Goal: Task Accomplishment & Management: Complete application form

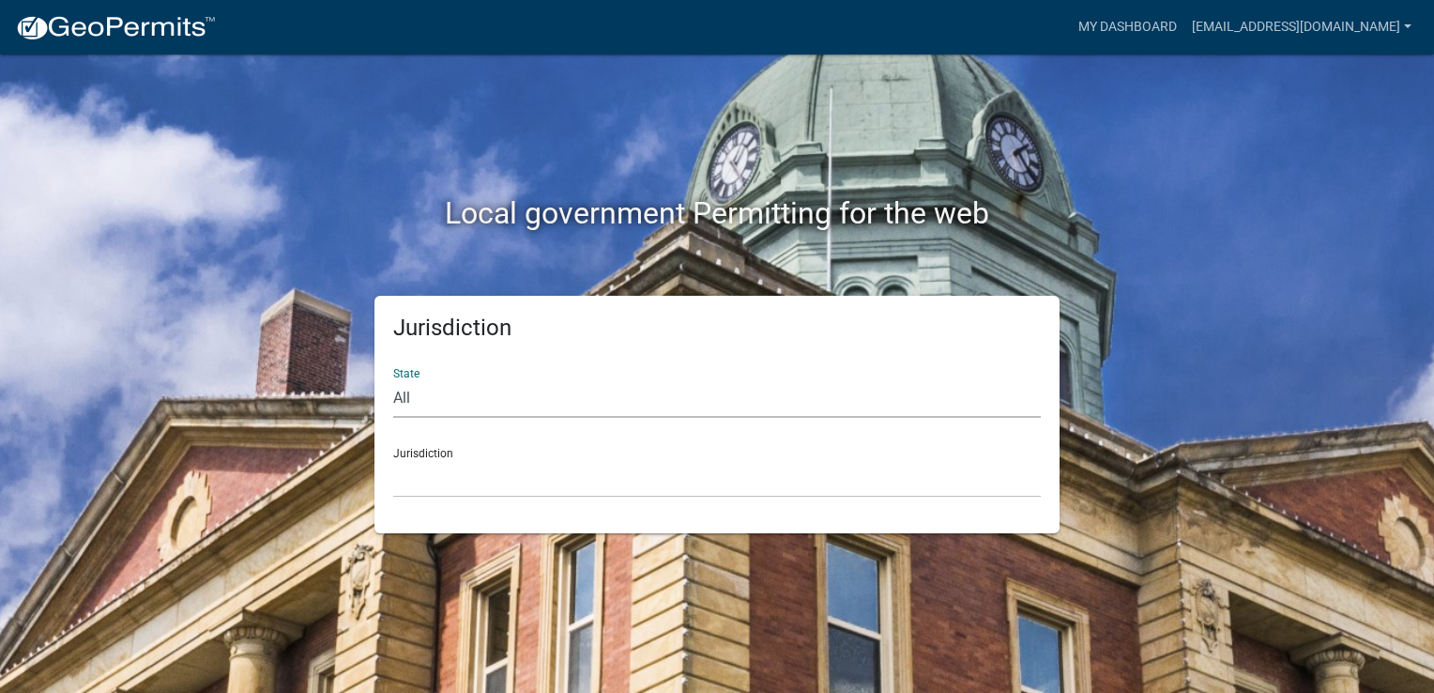
click at [461, 390] on select "All [US_STATE] [US_STATE] [US_STATE] [US_STATE] [US_STATE] [US_STATE] [US_STATE…" at bounding box center [717, 398] width 648 height 38
select select "[US_STATE]"
click at [393, 379] on select "All [US_STATE] [US_STATE] [US_STATE] [US_STATE] [US_STATE] [US_STATE] [US_STATE…" at bounding box center [717, 398] width 648 height 38
click at [442, 474] on select "City of [GEOGRAPHIC_DATA], [US_STATE] City of [GEOGRAPHIC_DATA], [US_STATE] Cit…" at bounding box center [717, 478] width 648 height 38
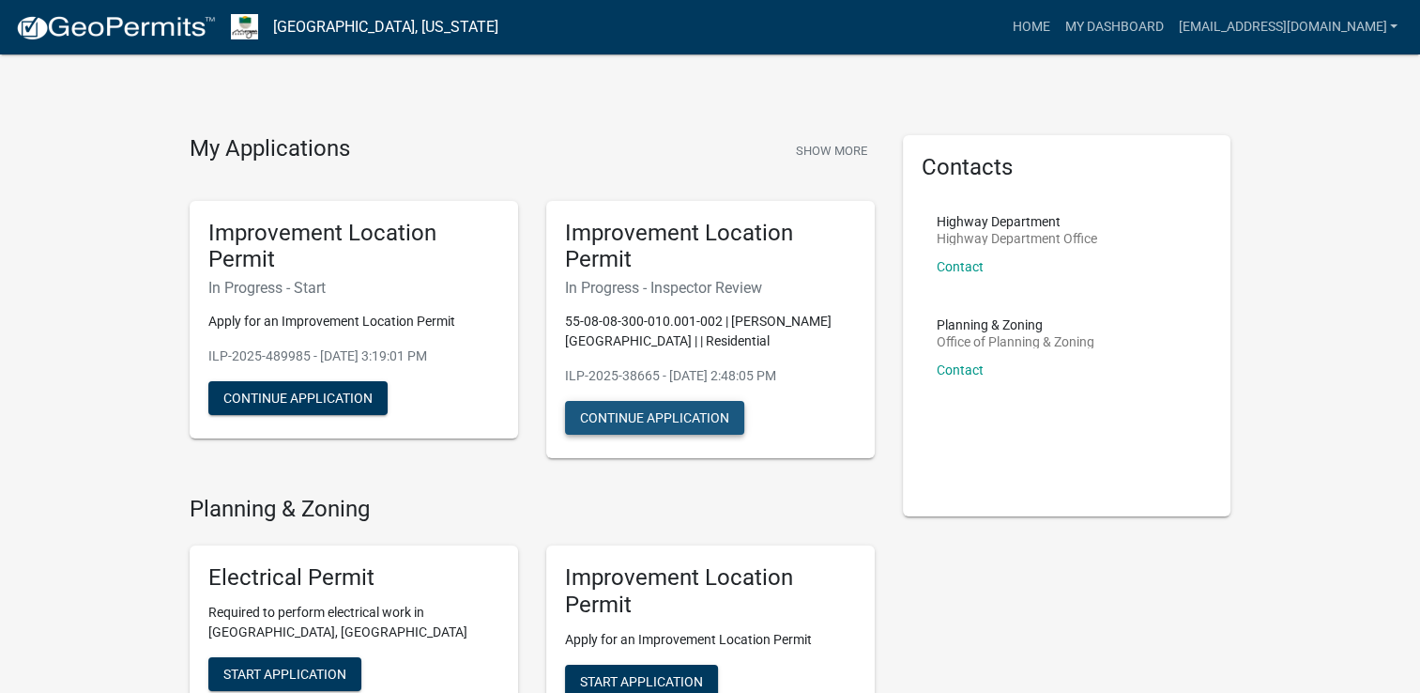
click at [661, 416] on button "Continue Application" at bounding box center [654, 418] width 179 height 34
